Goal: Transaction & Acquisition: Book appointment/travel/reservation

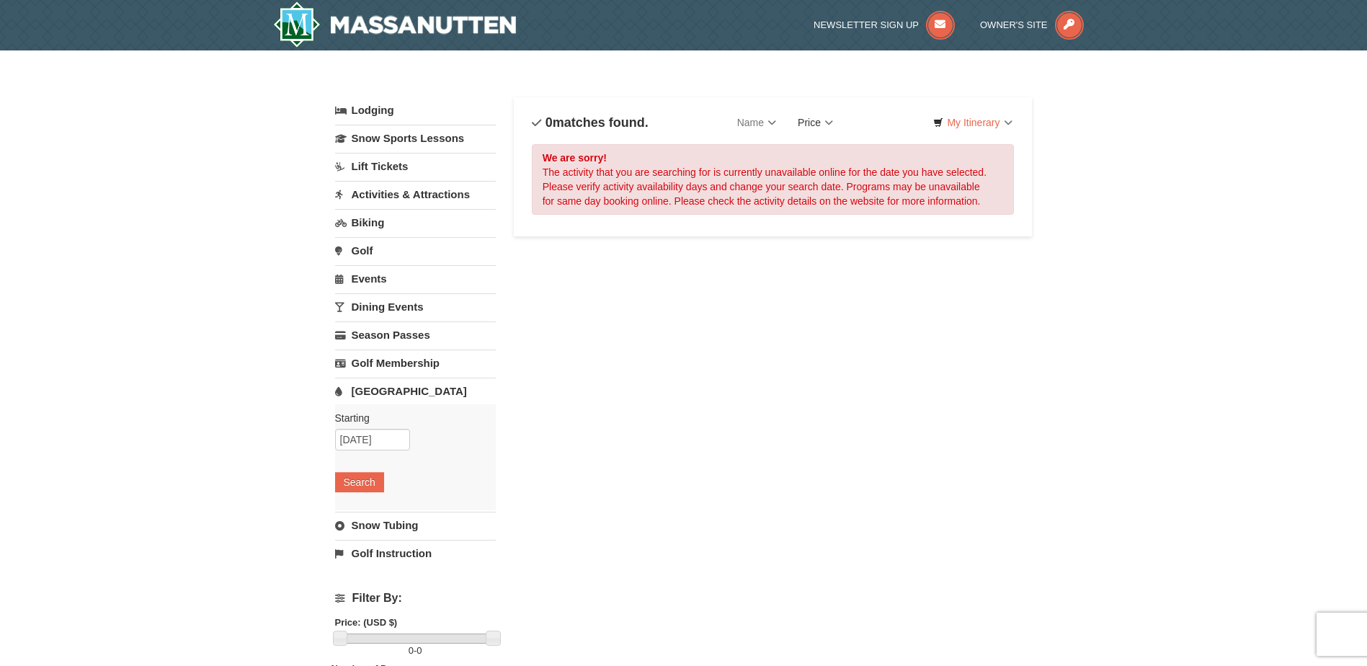
click at [829, 118] on link "Price" at bounding box center [815, 122] width 57 height 29
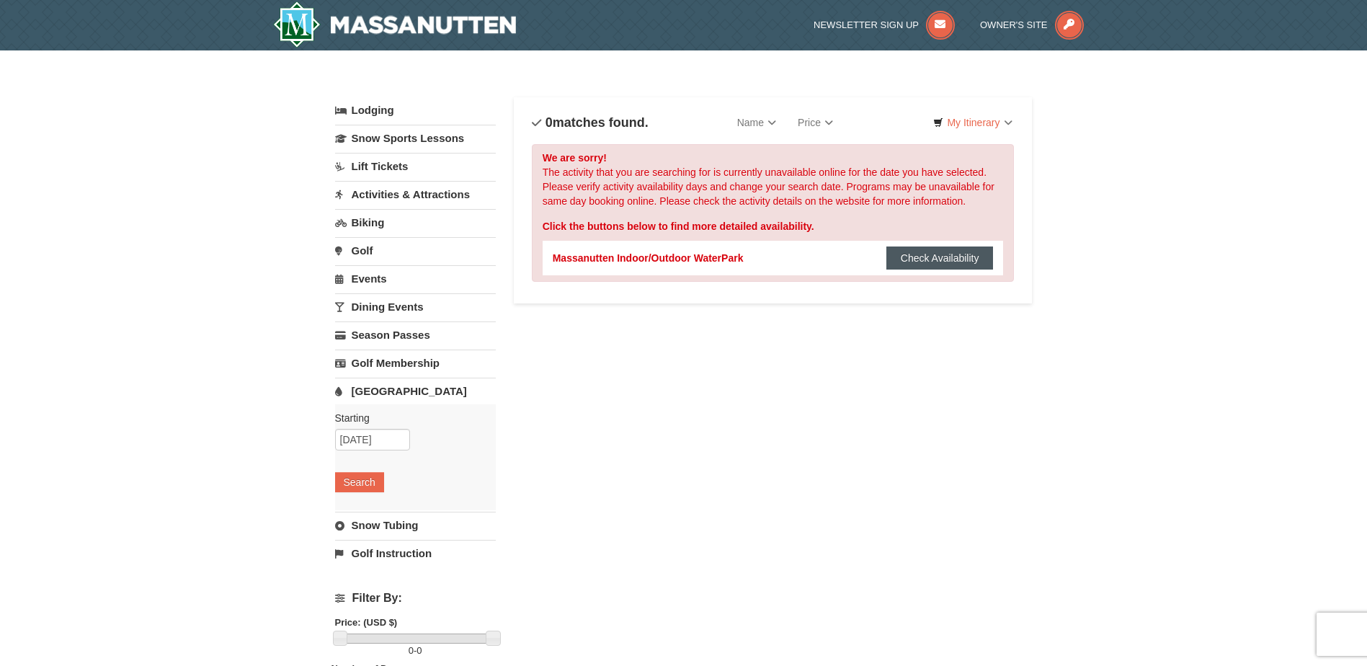
click at [926, 260] on button "Check Availability" at bounding box center [940, 258] width 107 height 23
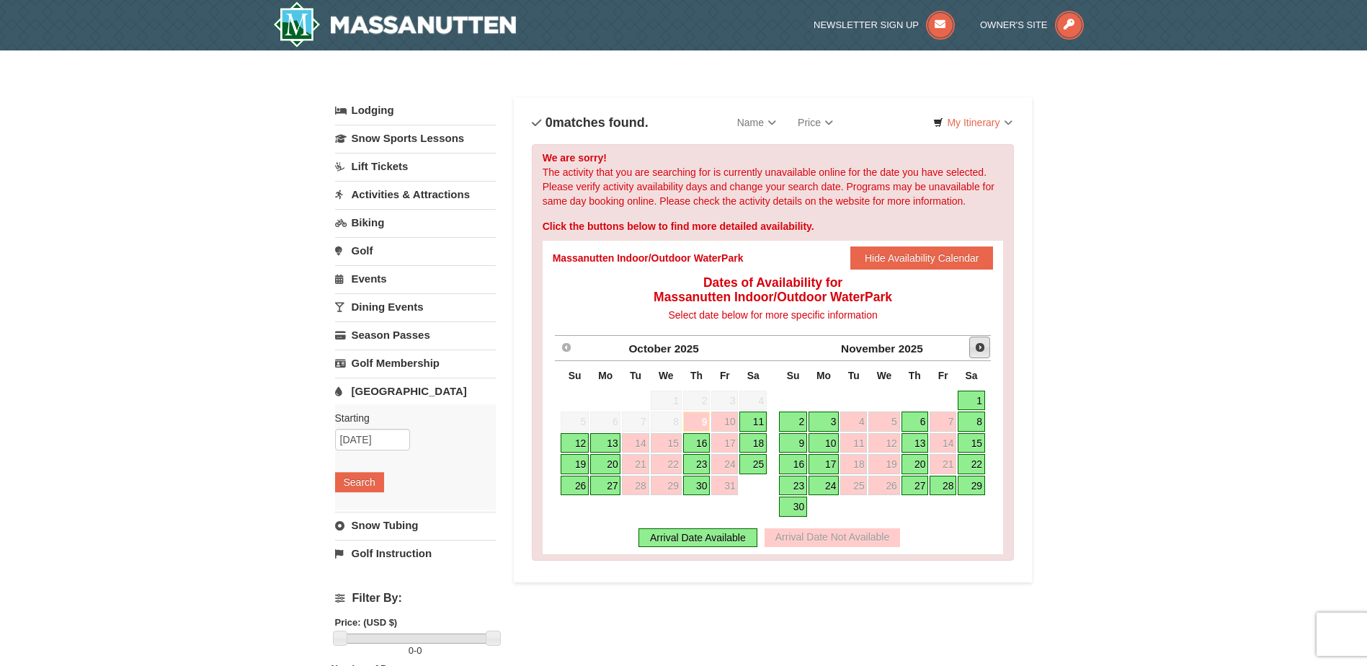
click at [980, 348] on span "Next" at bounding box center [981, 348] width 12 height 12
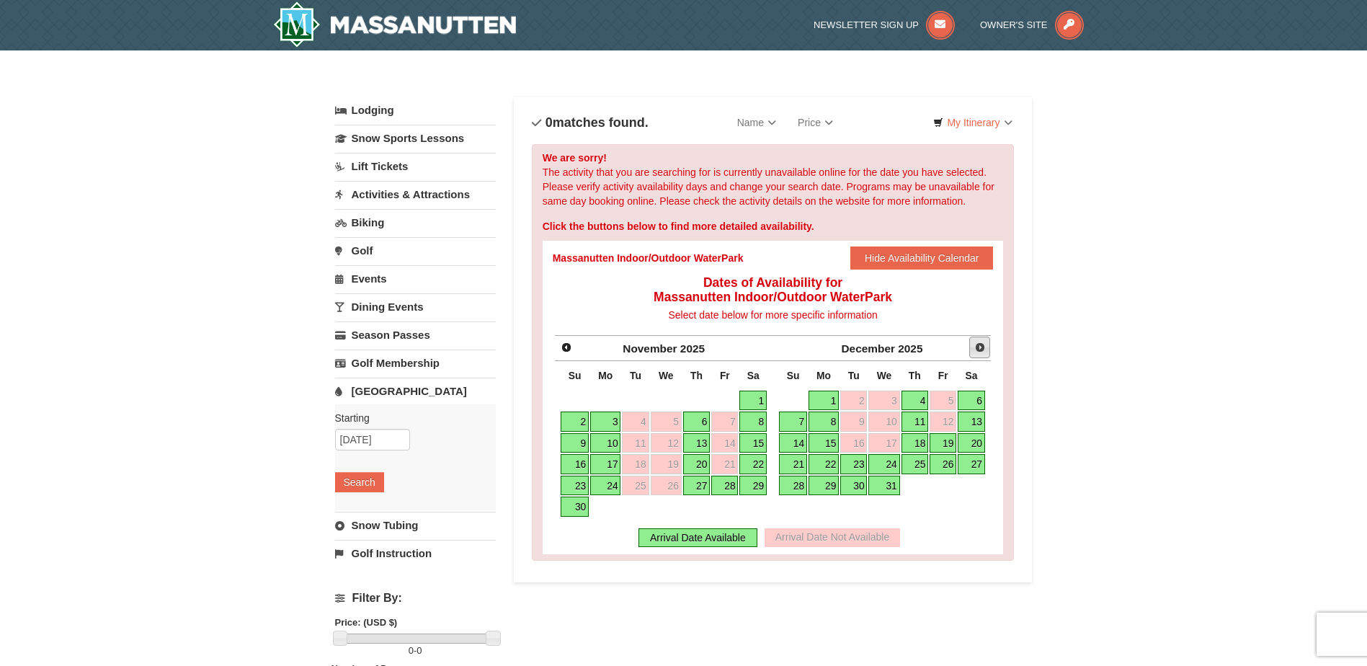
click at [980, 348] on span "Next" at bounding box center [981, 348] width 12 height 12
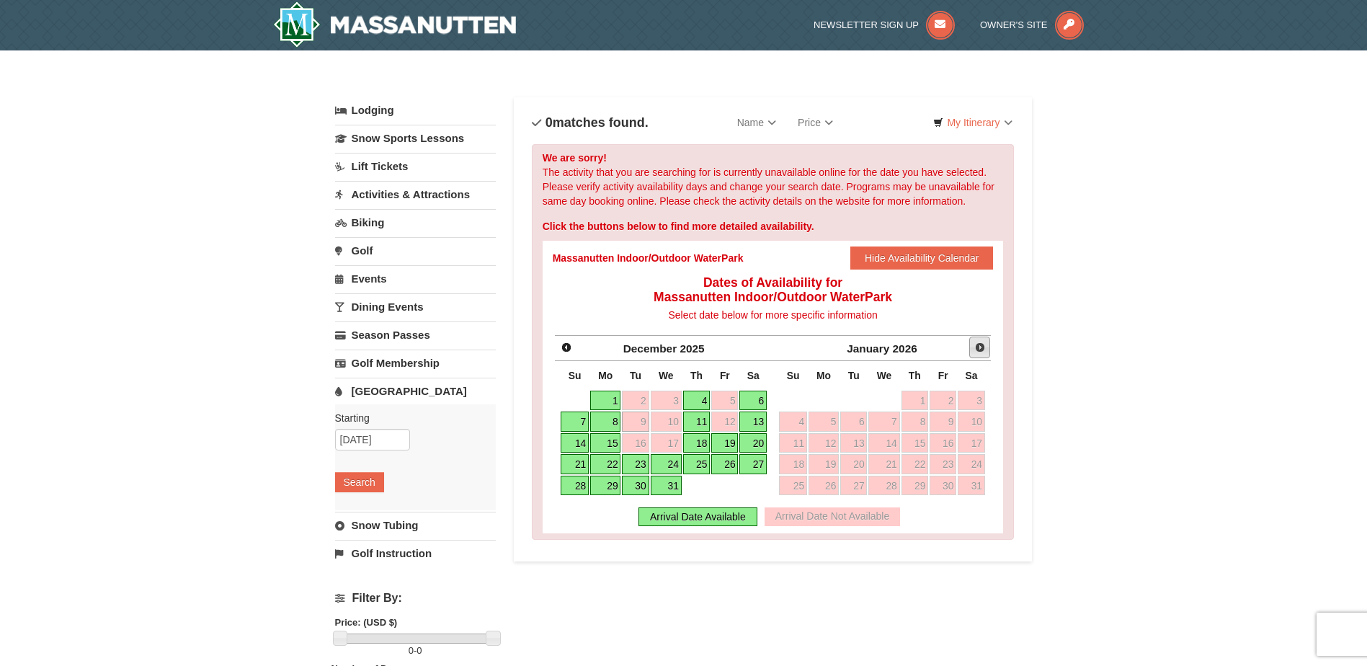
click at [981, 348] on span "Next" at bounding box center [981, 348] width 12 height 12
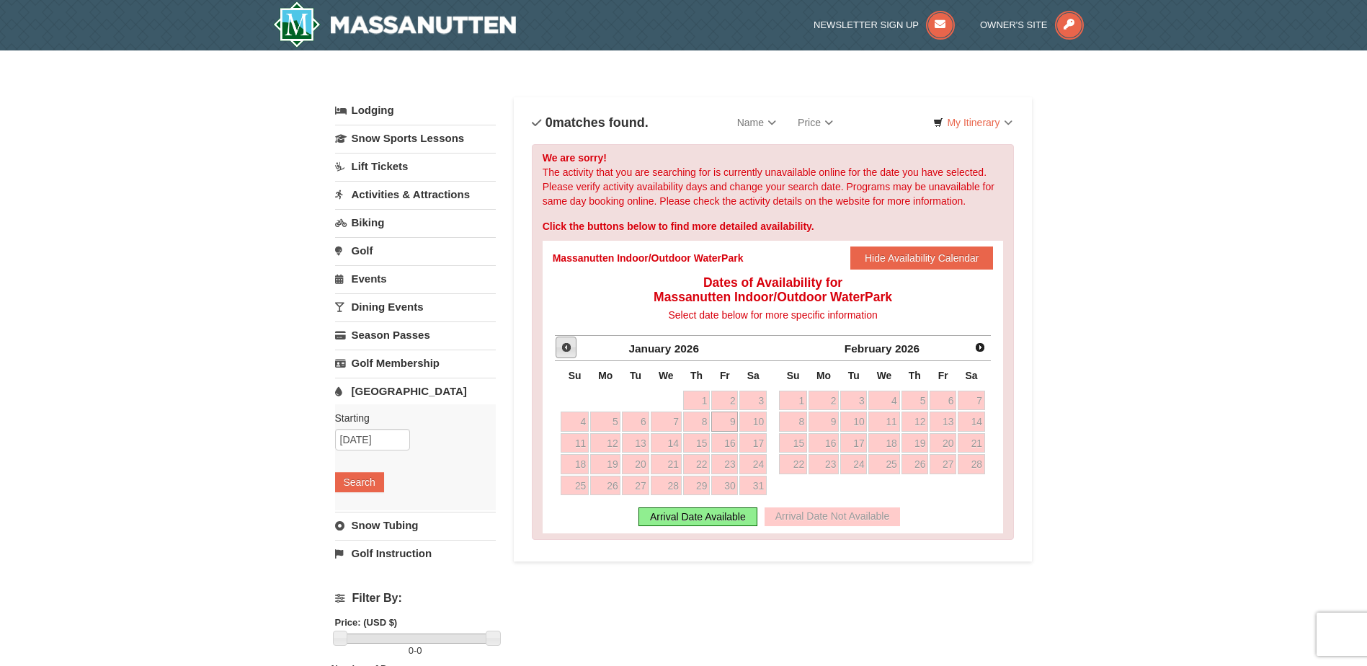
click at [569, 348] on span "Prev" at bounding box center [567, 348] width 12 height 12
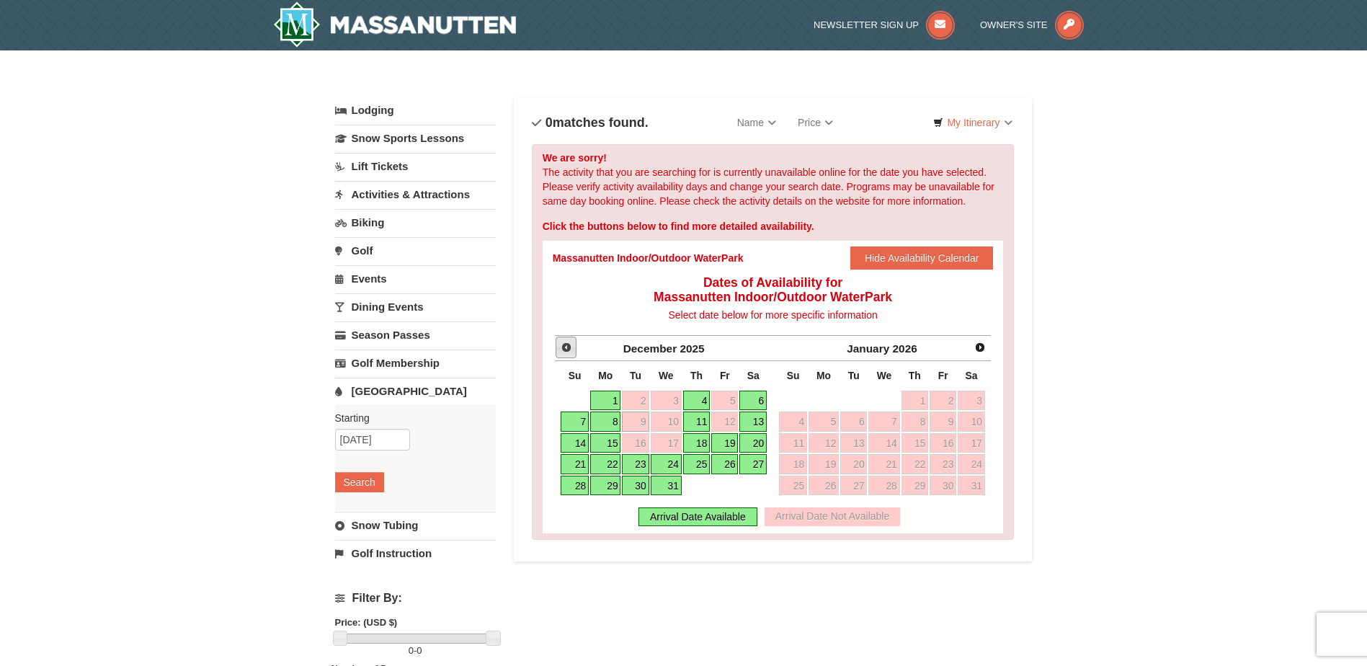
click at [569, 353] on span "Prev" at bounding box center [567, 348] width 12 height 12
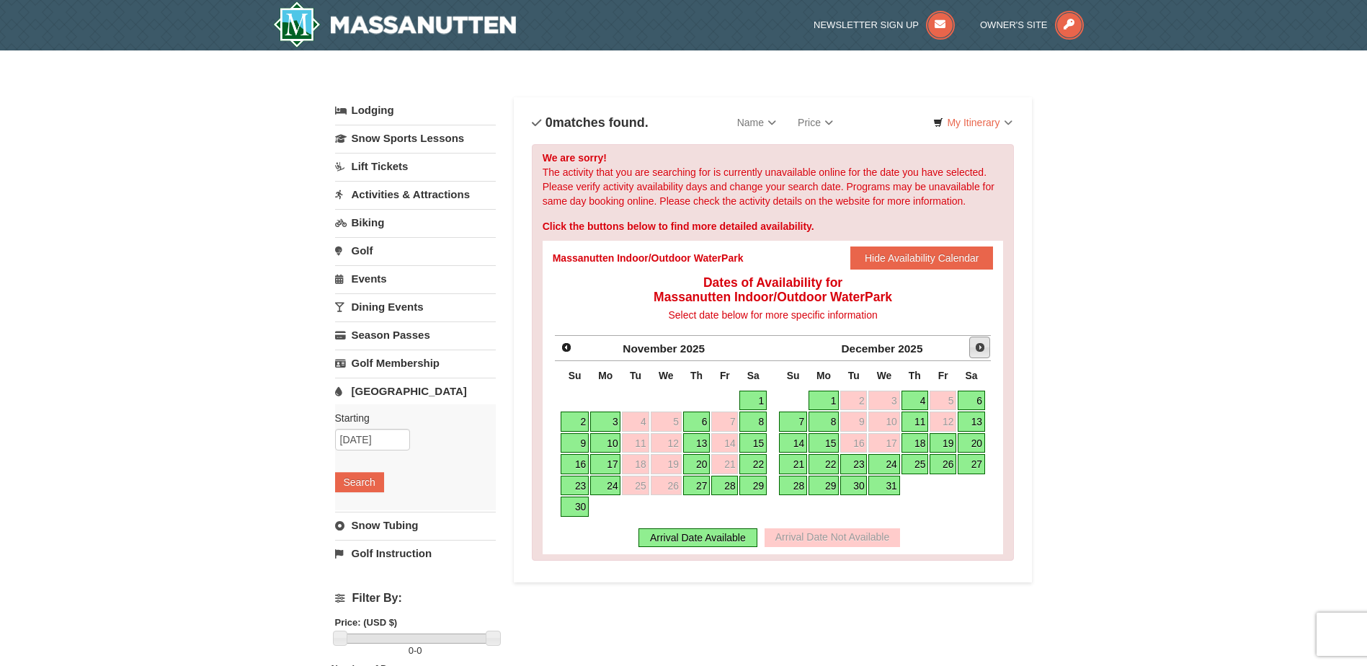
click at [983, 345] on span "Next" at bounding box center [981, 348] width 12 height 12
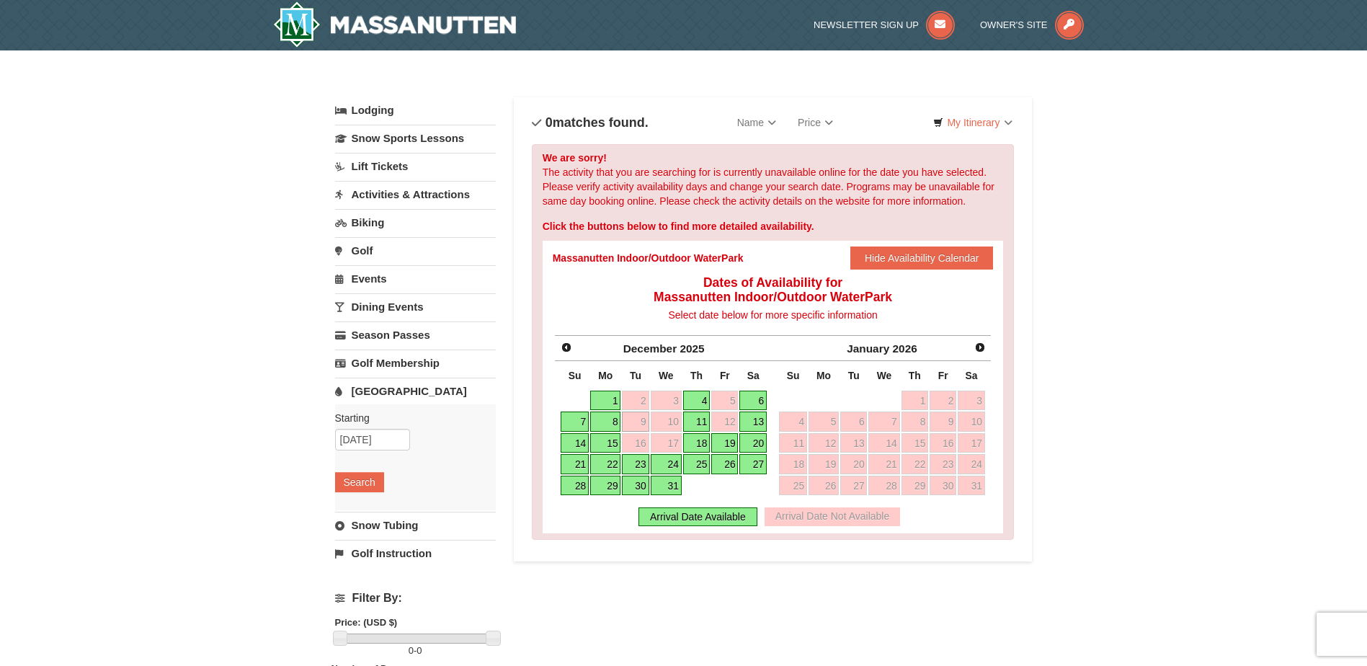
click at [731, 440] on link "19" at bounding box center [724, 443] width 27 height 20
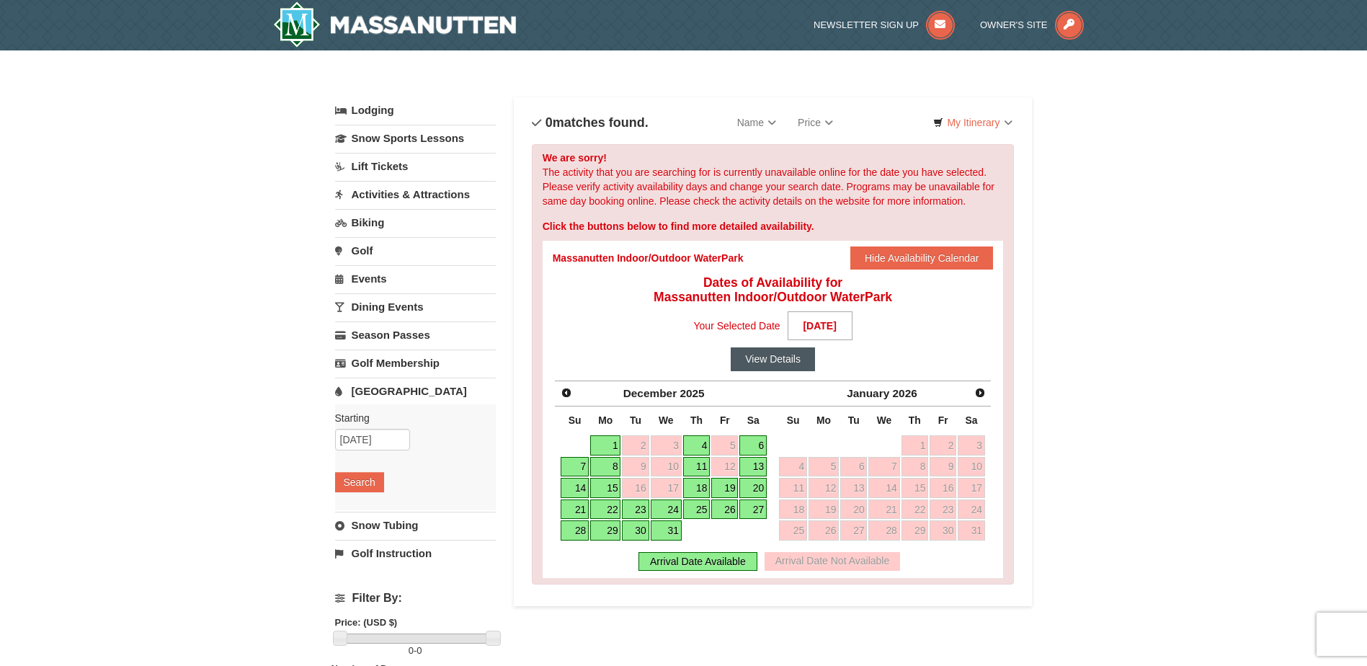
click at [757, 367] on button "View Details" at bounding box center [773, 358] width 84 height 23
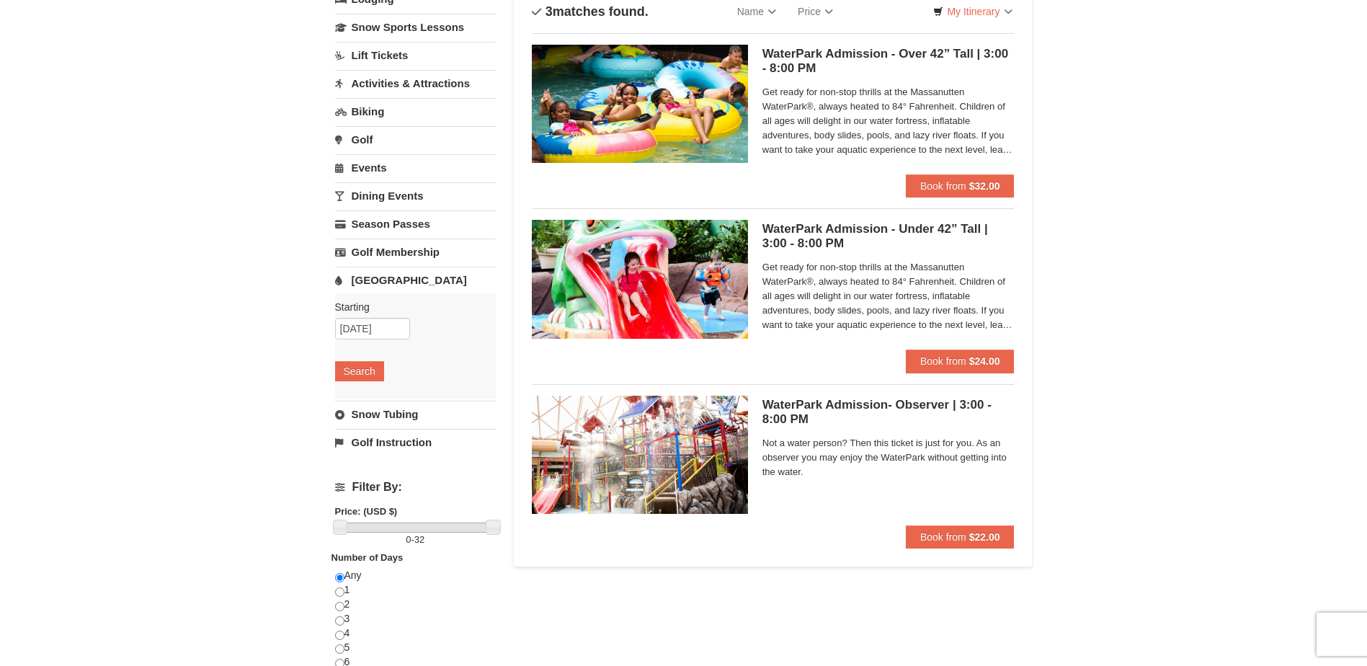
scroll to position [72, 0]
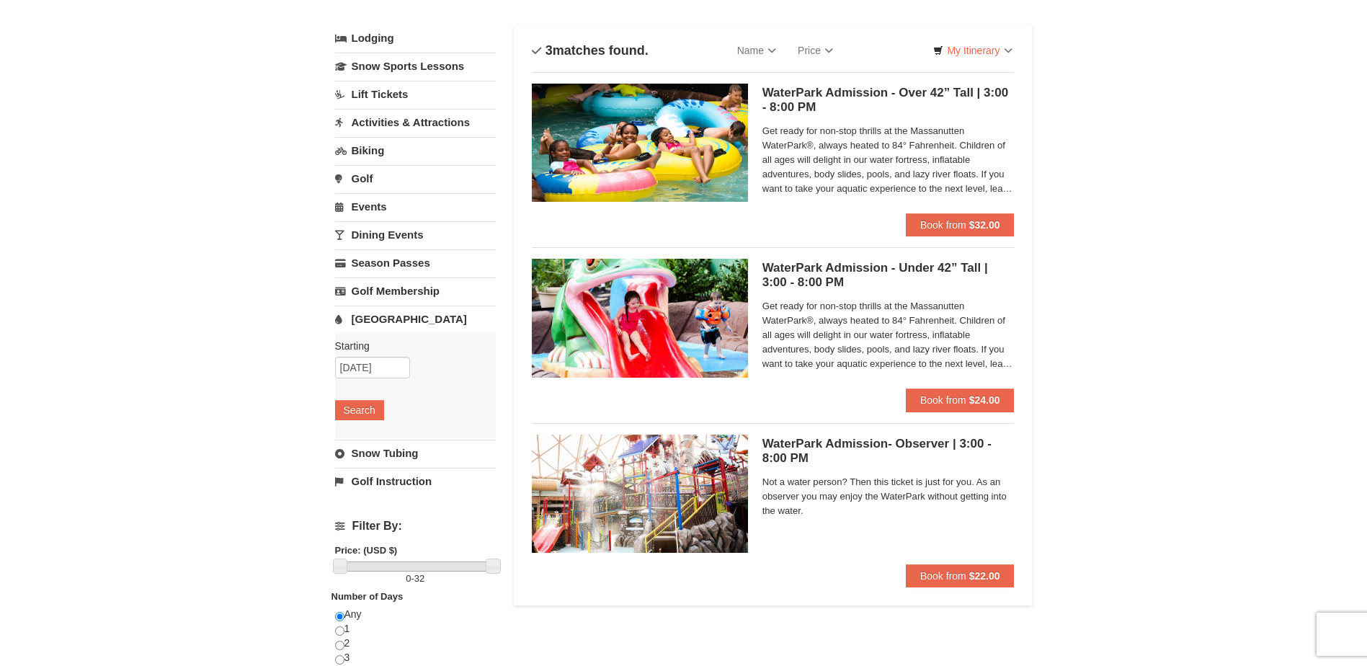
click at [373, 93] on link "Lift Tickets" at bounding box center [415, 94] width 161 height 27
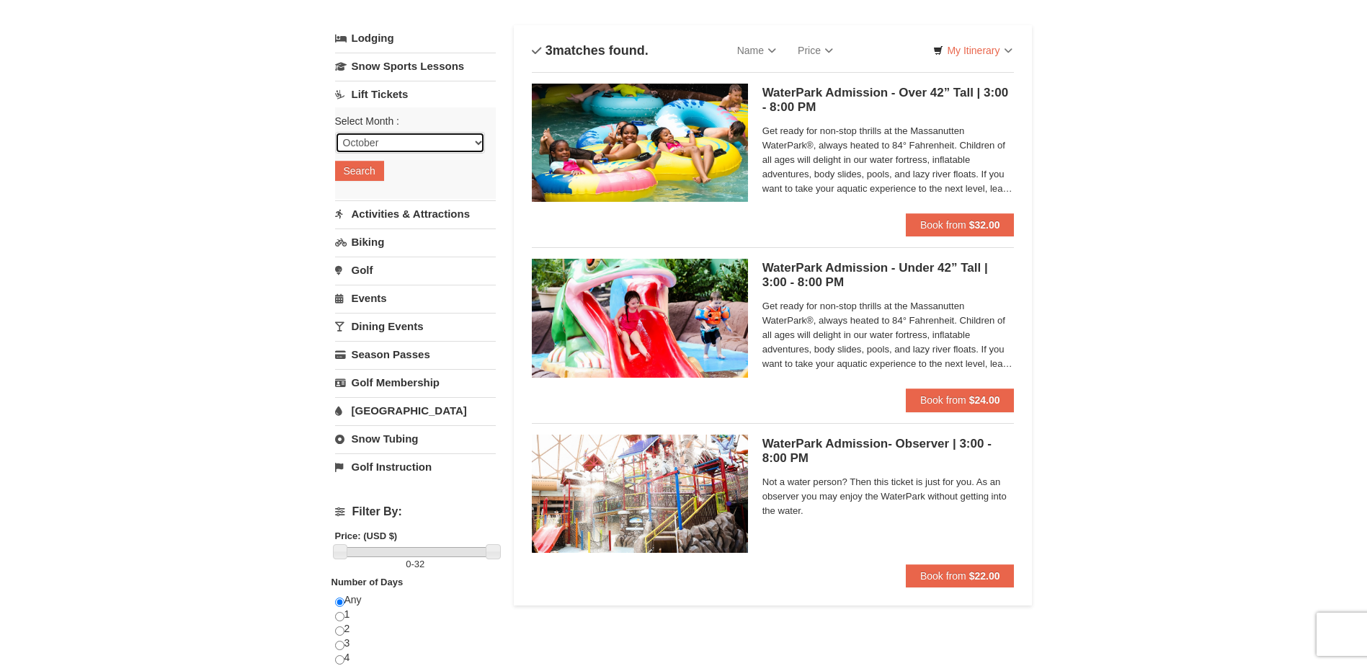
click at [397, 138] on select "October November December January February March April May June July August Sep…" at bounding box center [410, 143] width 150 height 22
select select "2"
click at [335, 132] on select "October November December January February March April May June July August Sep…" at bounding box center [410, 143] width 150 height 22
click at [360, 178] on button "Search" at bounding box center [359, 171] width 49 height 20
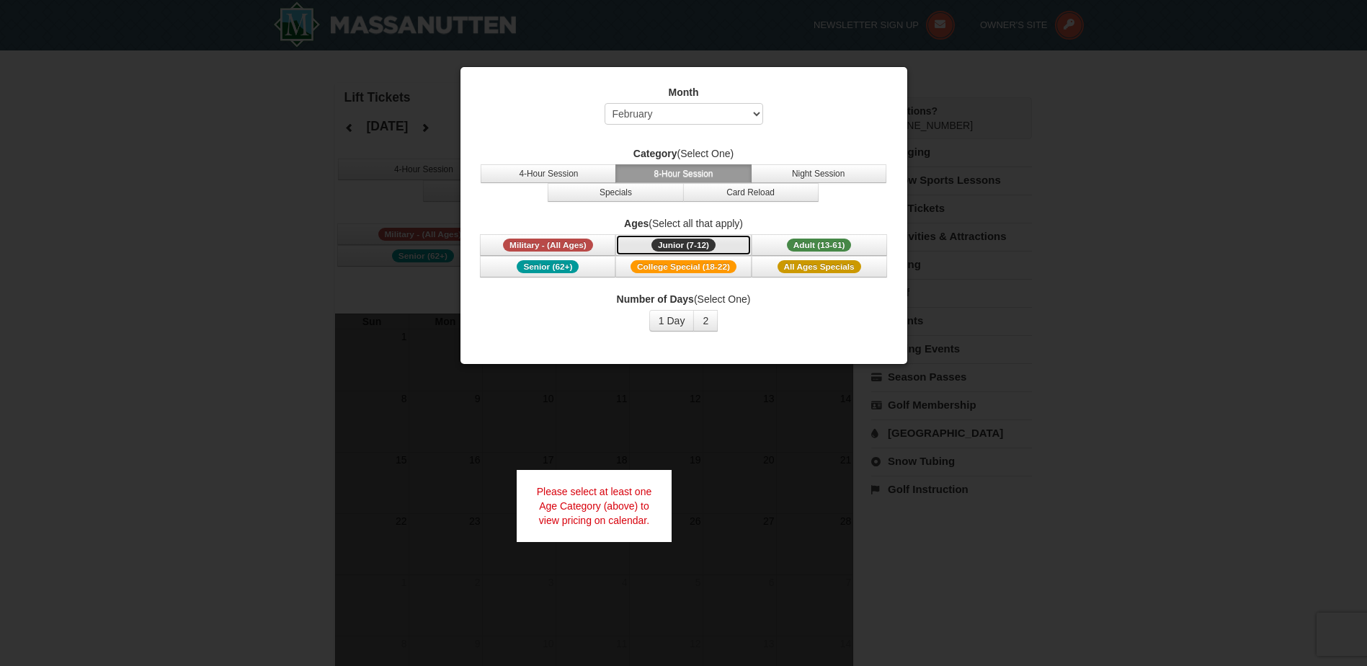
click at [699, 244] on span "Junior (7-12)" at bounding box center [684, 245] width 64 height 13
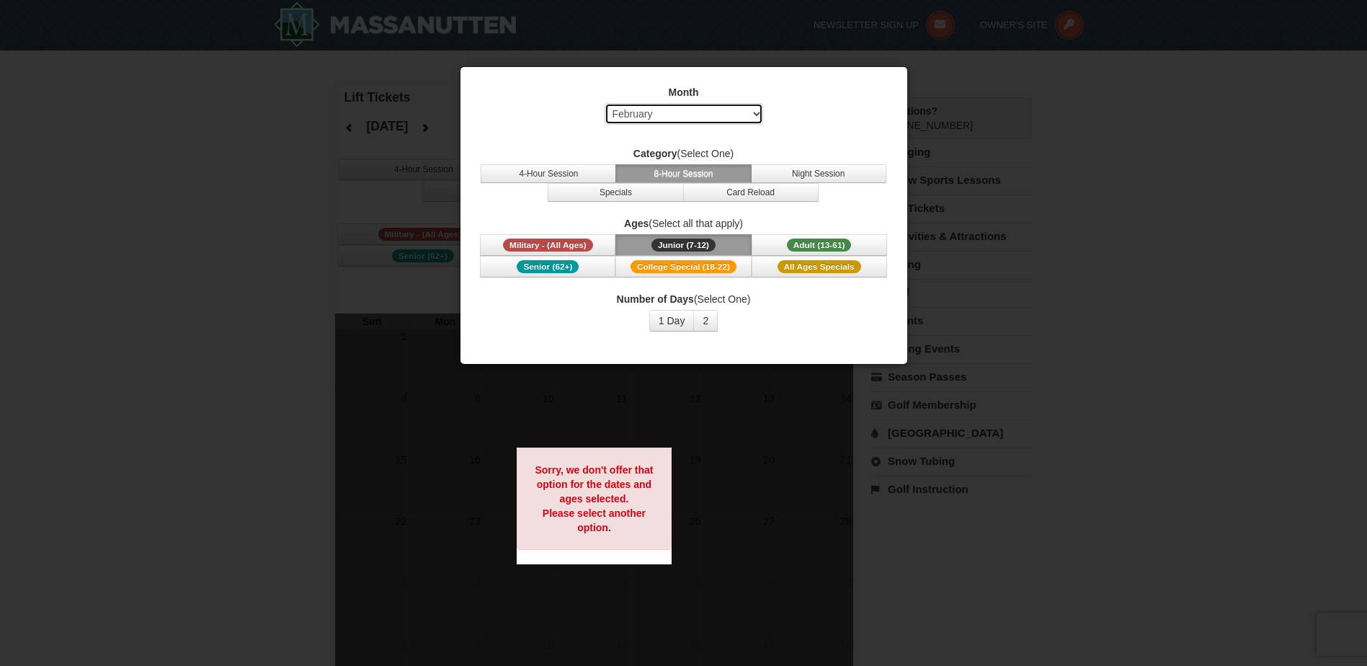
click at [755, 118] on select "Select October November December January February March April May June July Aug…" at bounding box center [684, 114] width 159 height 22
select select "11"
click at [605, 103] on select "Select October November December January February March April May June July Aug…" at bounding box center [684, 114] width 159 height 22
click at [668, 239] on span "Junior (7-12)" at bounding box center [684, 245] width 64 height 13
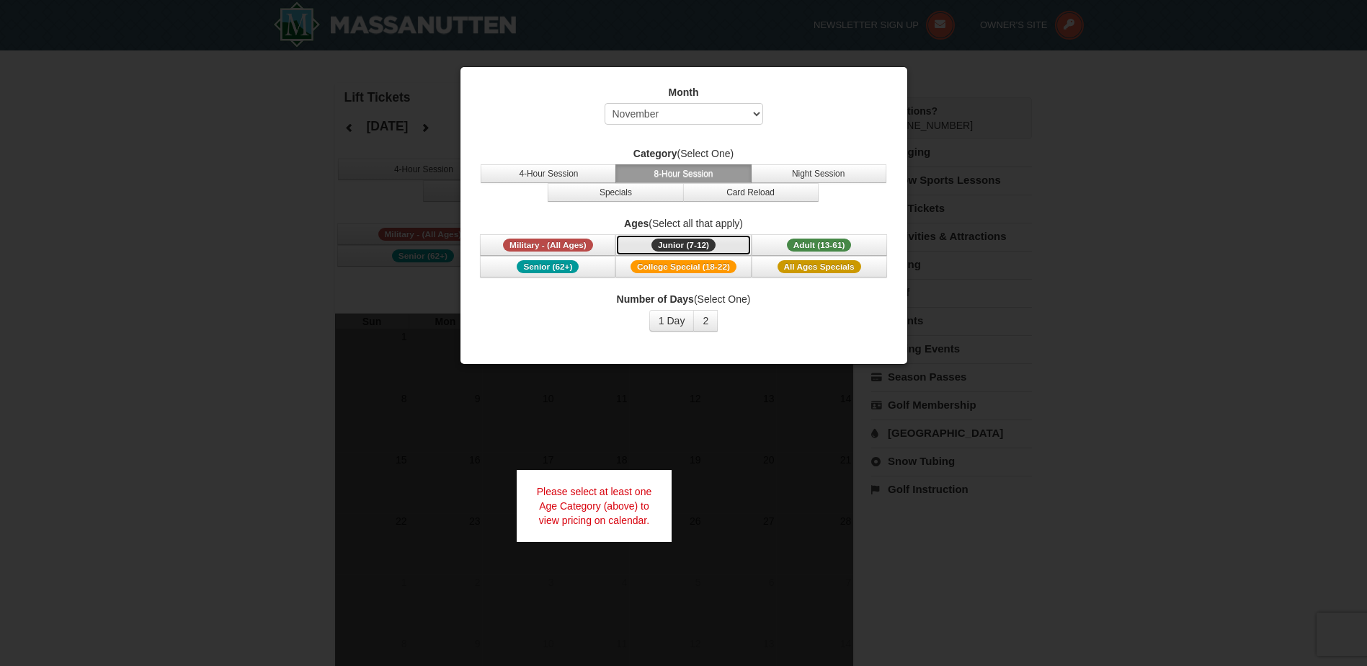
click at [666, 245] on span "Junior (7-12)" at bounding box center [684, 245] width 64 height 13
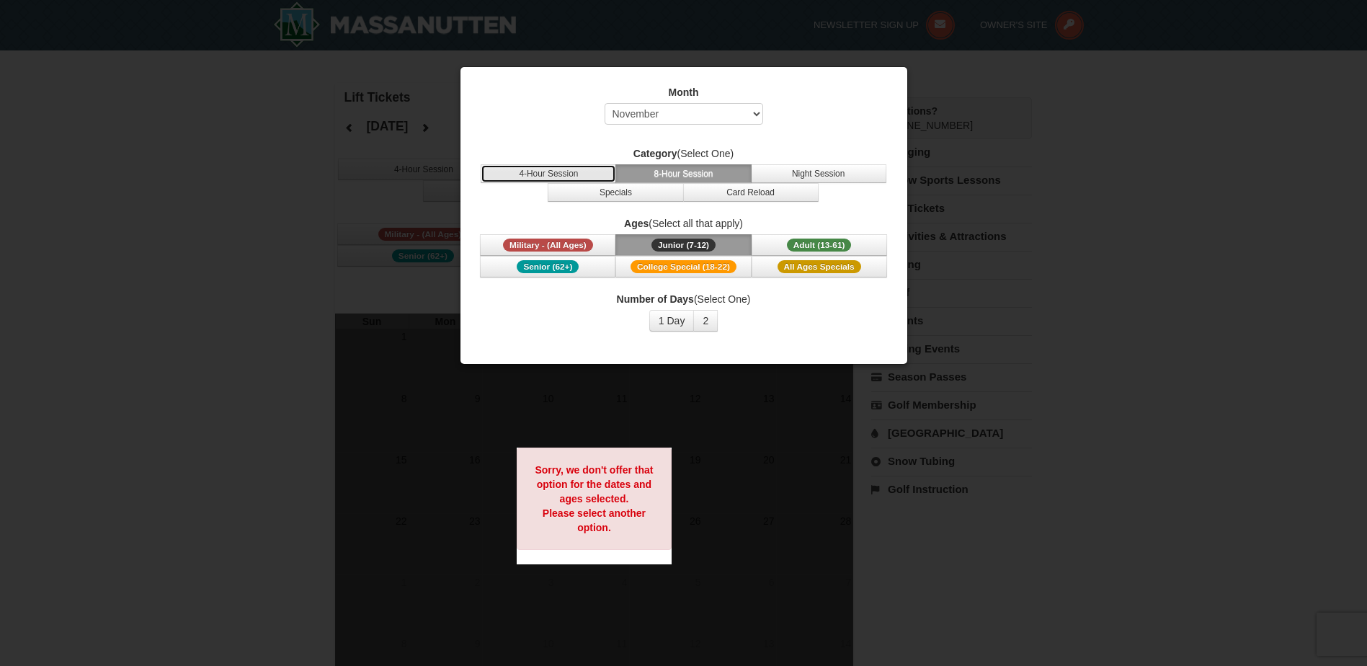
click at [594, 171] on button "4-Hour Session" at bounding box center [549, 173] width 136 height 19
click at [666, 244] on span "Junior (7-12)" at bounding box center [684, 245] width 64 height 13
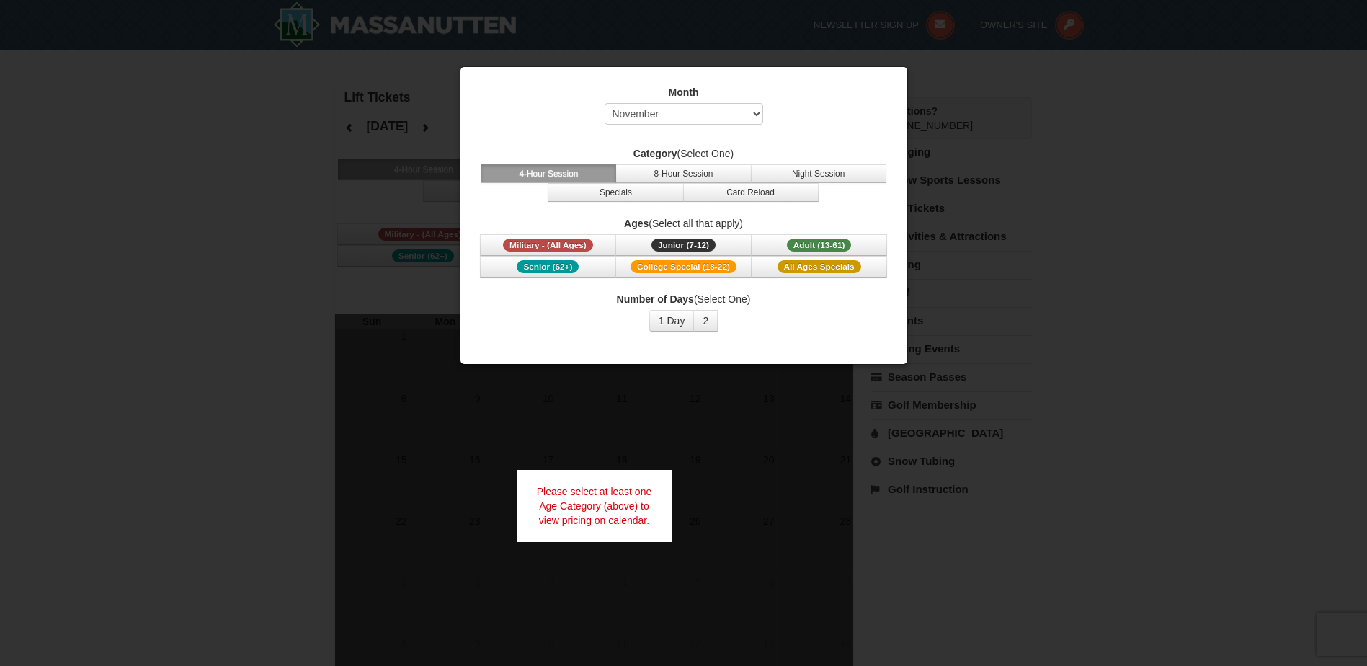
click at [1059, 226] on div at bounding box center [683, 333] width 1367 height 666
click at [678, 323] on button "1 Day" at bounding box center [672, 321] width 45 height 22
click at [700, 241] on span "Junior (7-12)" at bounding box center [684, 245] width 64 height 13
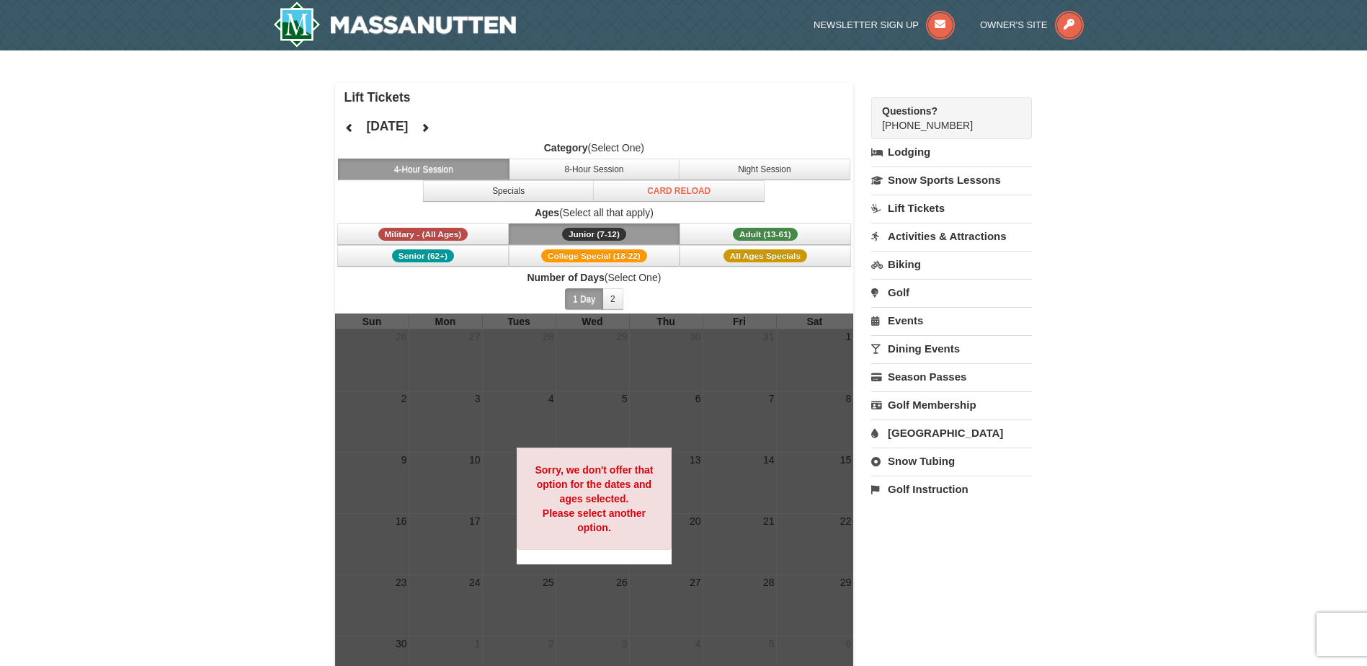
click at [928, 205] on link "Lift Tickets" at bounding box center [952, 208] width 161 height 27
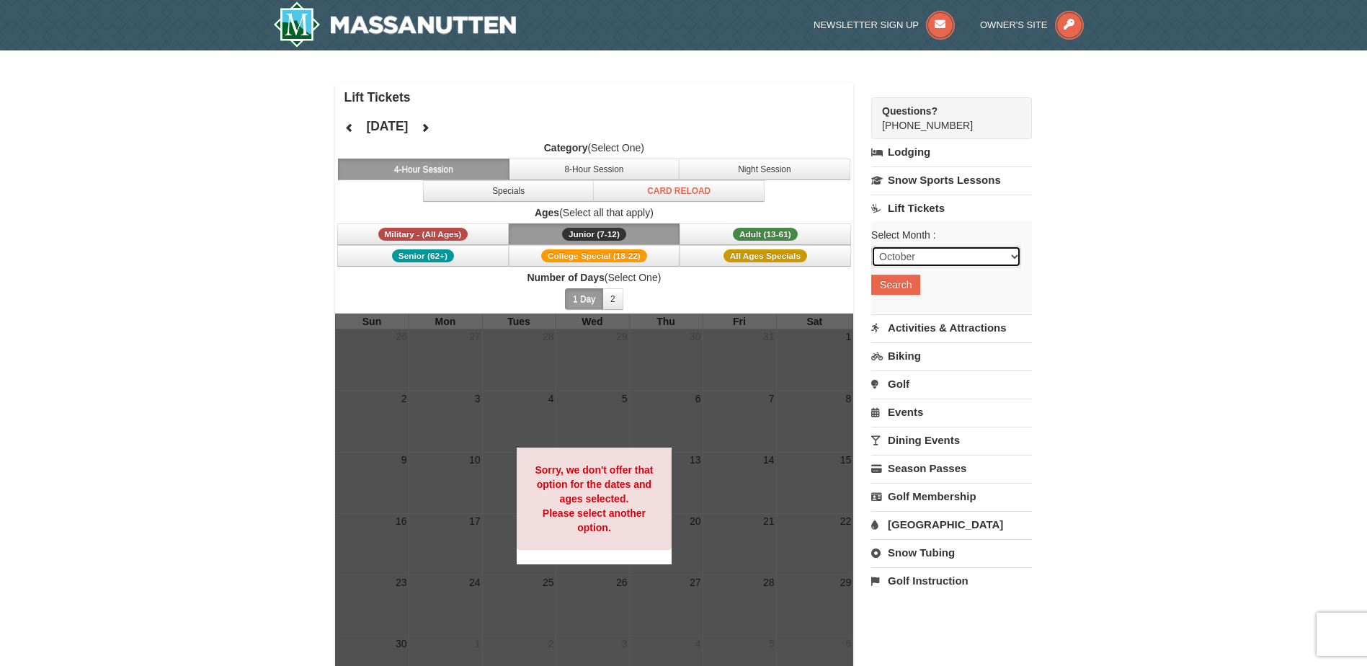
click at [905, 259] on select "October November December January February March April May June July August Sep…" at bounding box center [947, 257] width 150 height 22
click at [872, 246] on select "October November December January February March April May June July August Sep…" at bounding box center [947, 257] width 150 height 22
click at [895, 282] on button "Search" at bounding box center [896, 285] width 49 height 20
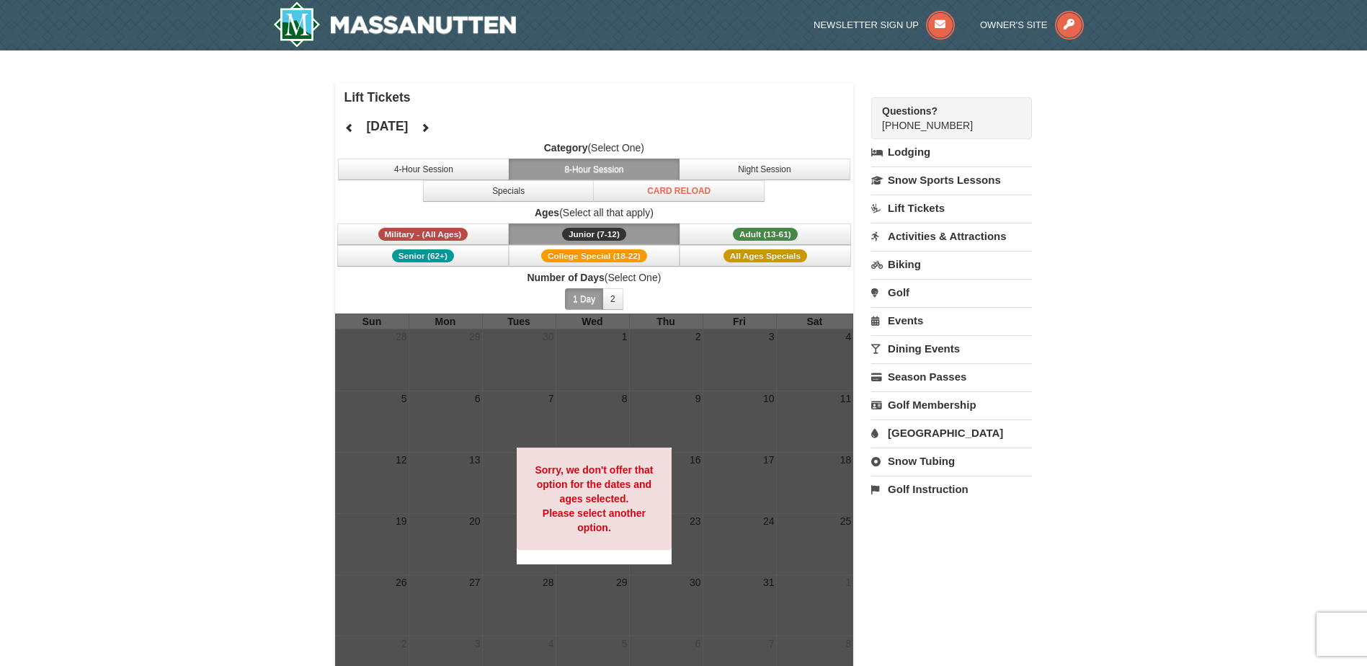
click at [608, 230] on span "Junior (7-12)" at bounding box center [594, 234] width 64 height 13
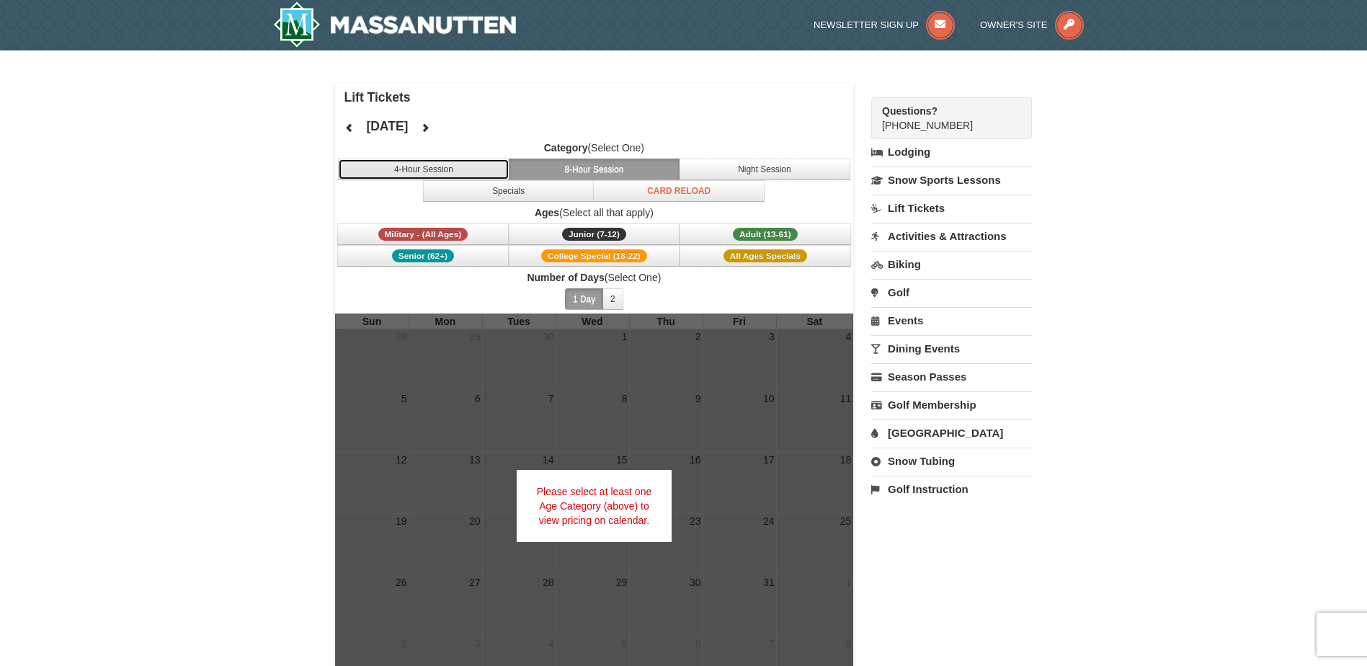
click at [441, 171] on button "4-Hour Session" at bounding box center [424, 170] width 172 height 22
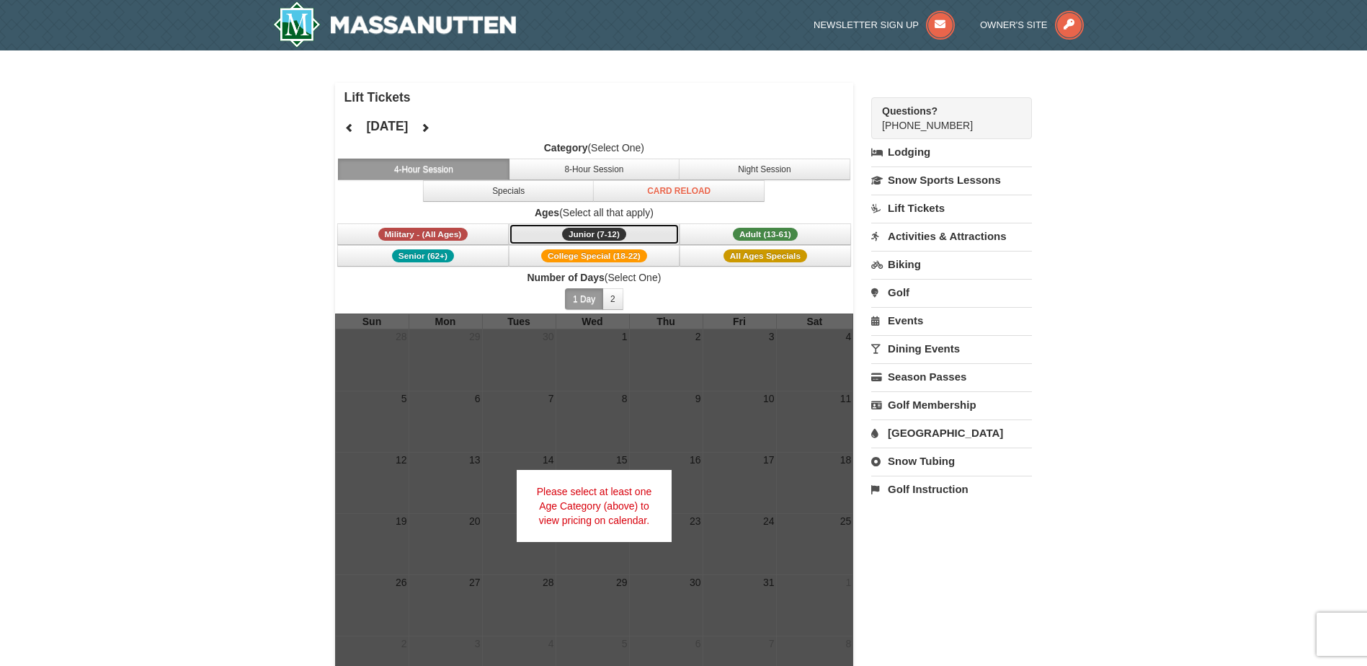
click at [544, 239] on button "Junior (7-12) (7 - 12)" at bounding box center [595, 234] width 172 height 22
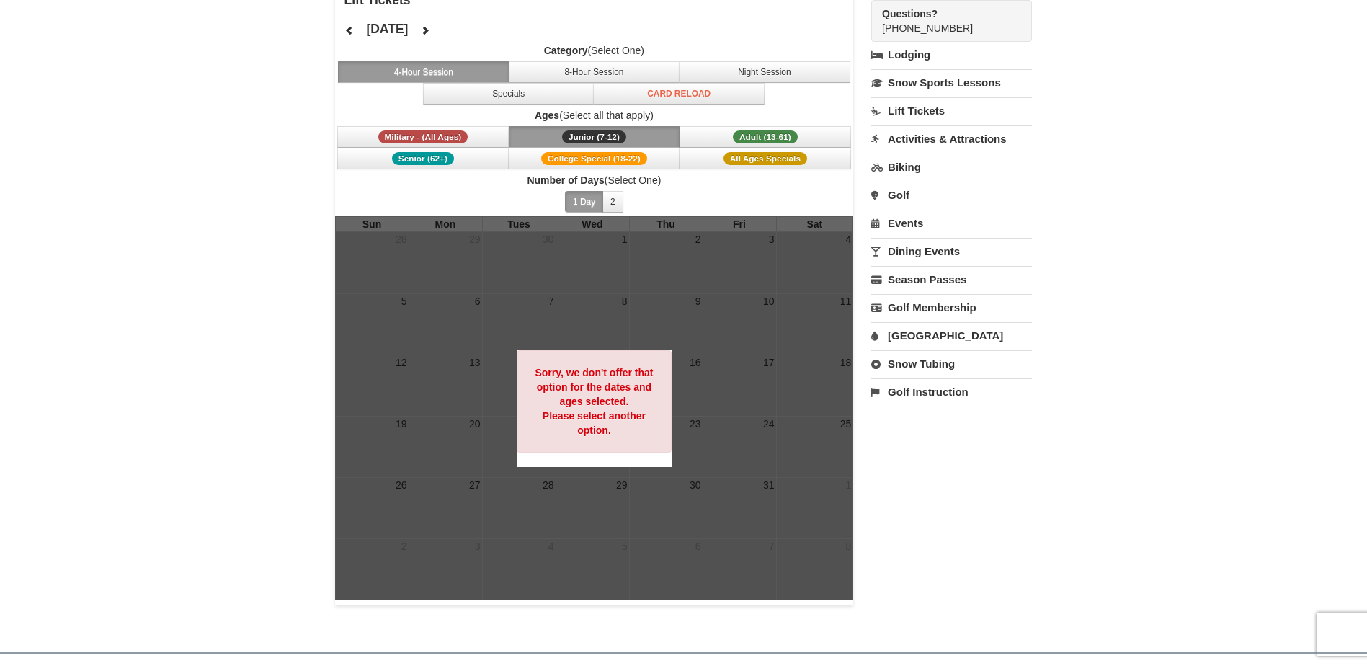
scroll to position [72, 0]
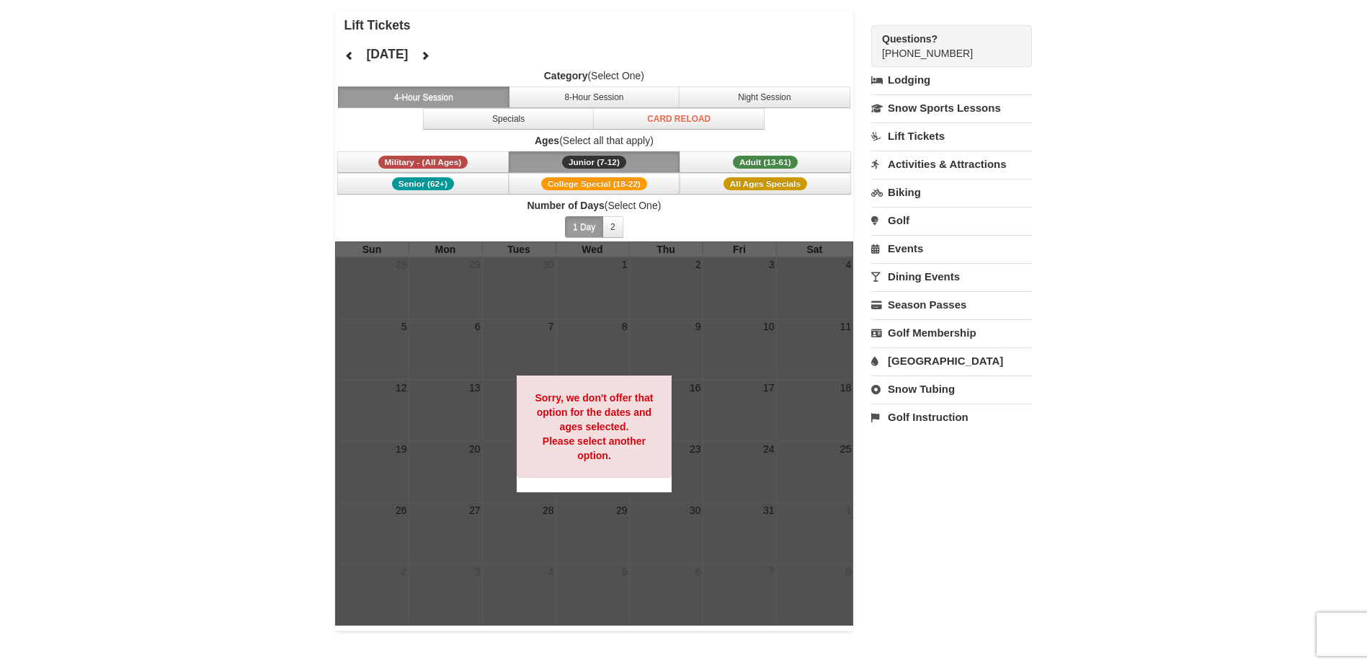
click at [891, 133] on link "Lift Tickets" at bounding box center [952, 136] width 161 height 27
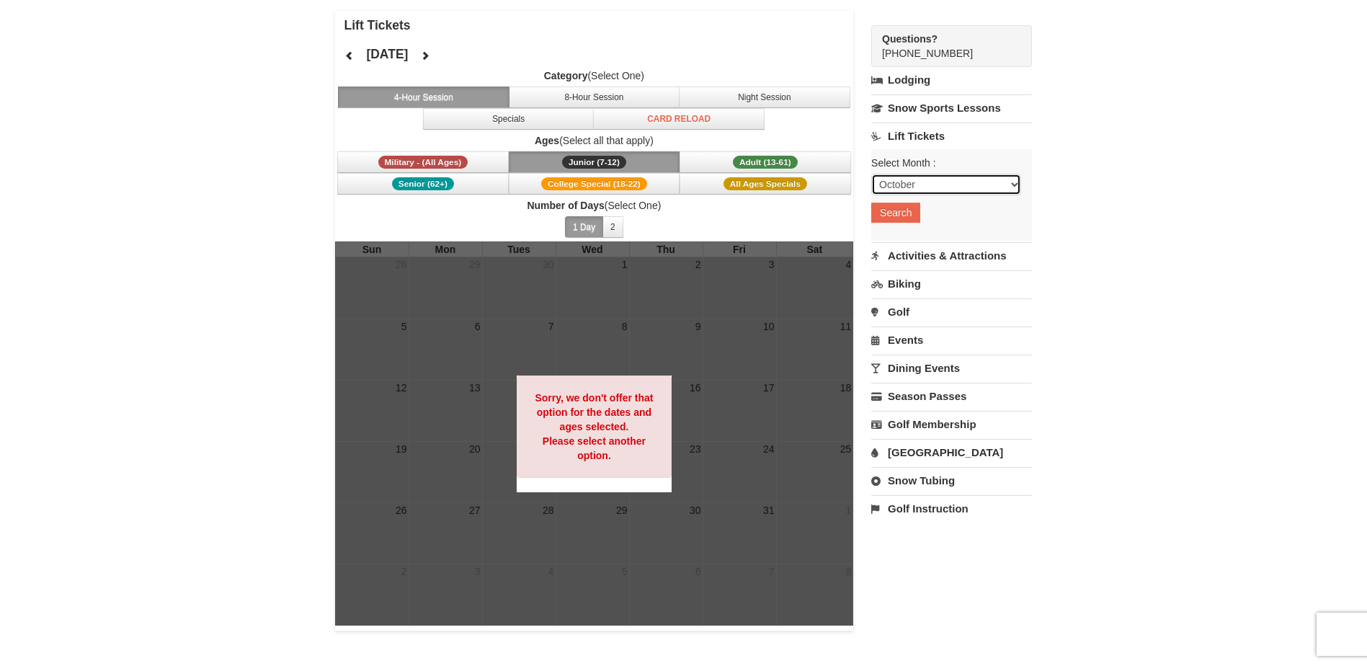
click at [900, 181] on select "October November December January February March April May June July August Sep…" at bounding box center [947, 185] width 150 height 22
select select "12"
click at [872, 174] on select "October November December January February March April May June July August Sep…" at bounding box center [947, 185] width 150 height 22
click at [901, 218] on button "Search" at bounding box center [896, 213] width 49 height 20
